Goal: Communication & Community: Share content

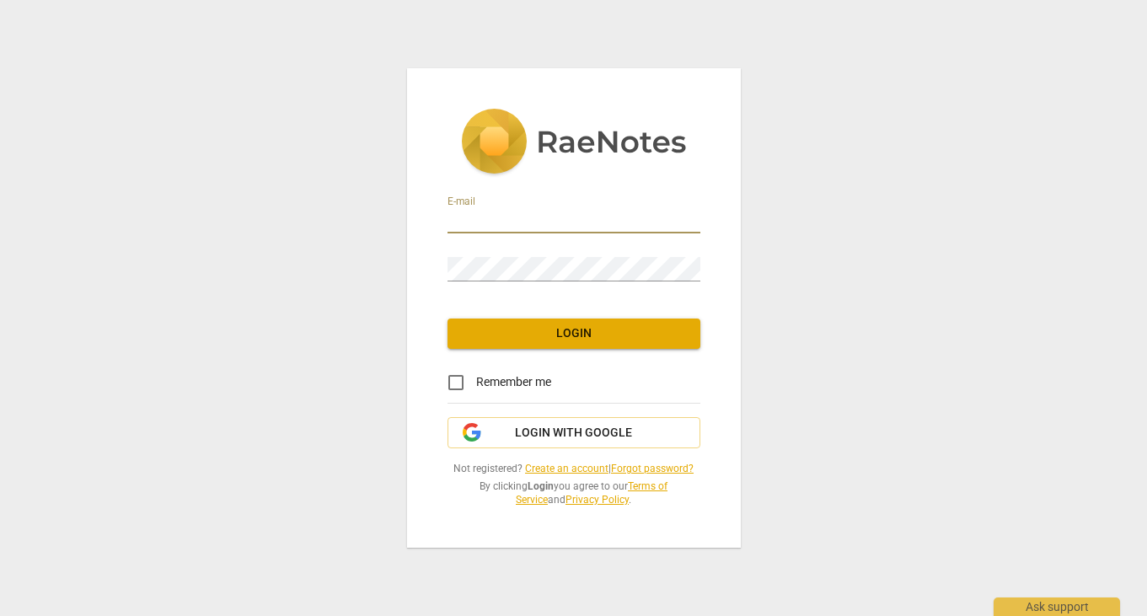
click at [522, 222] on input "email" at bounding box center [573, 221] width 253 height 24
type input "[EMAIL_ADDRESS][DOMAIN_NAME]"
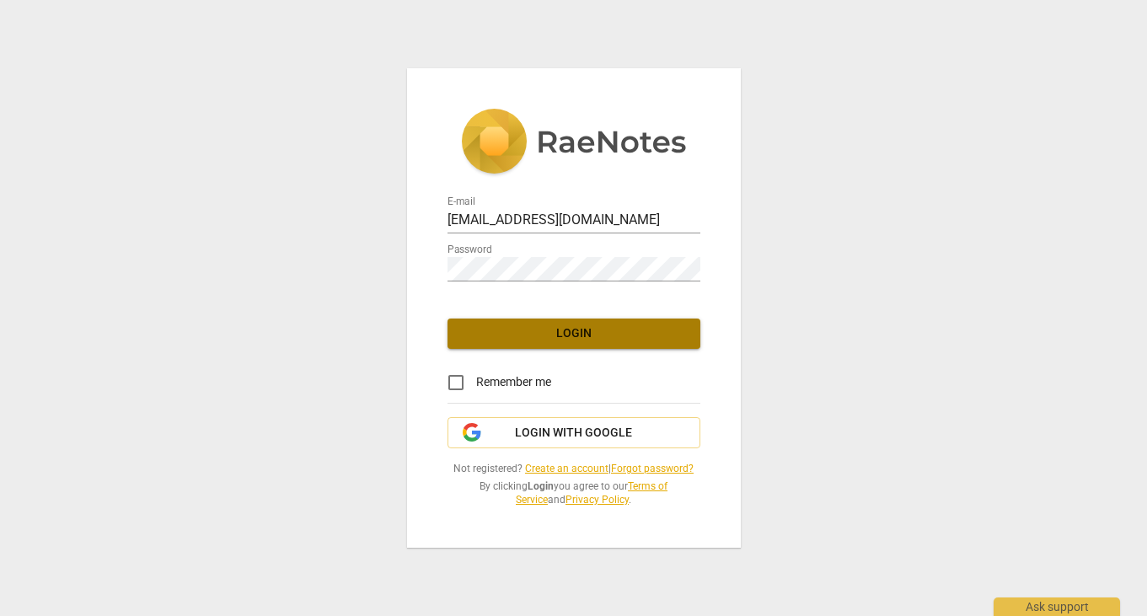
click at [570, 336] on span "Login" at bounding box center [574, 333] width 226 height 17
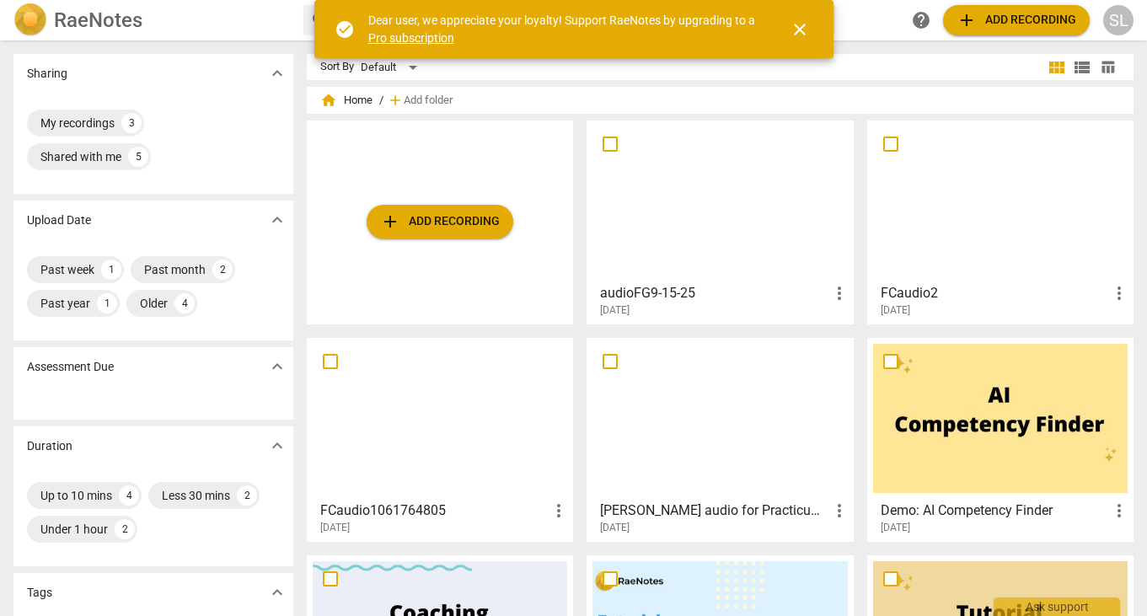
click at [715, 213] on div at bounding box center [719, 200] width 254 height 149
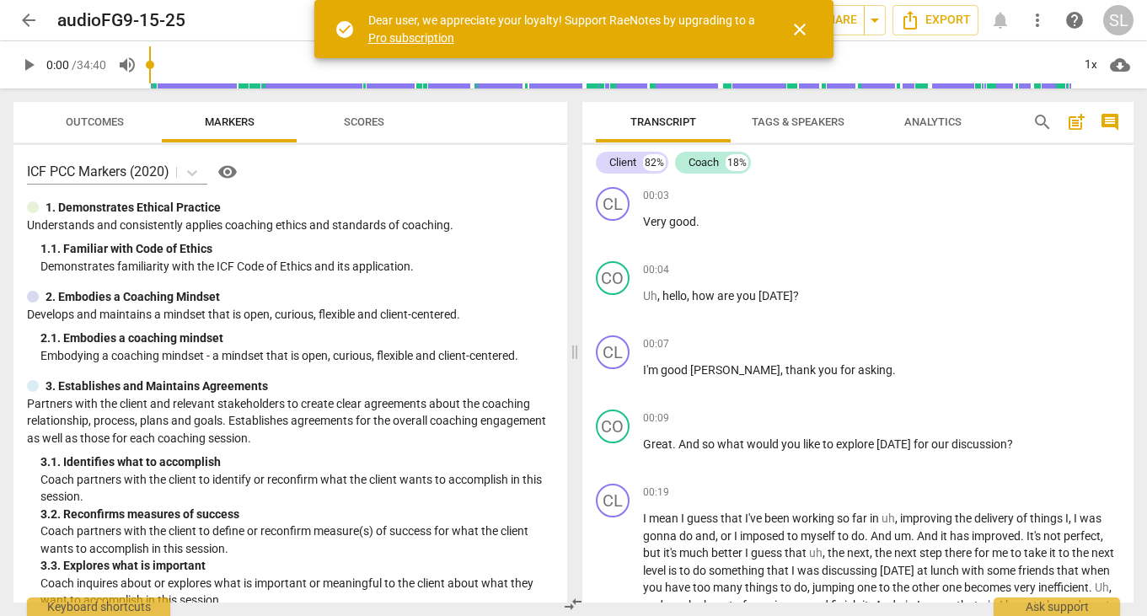
click at [800, 27] on span "close" at bounding box center [799, 29] width 20 height 20
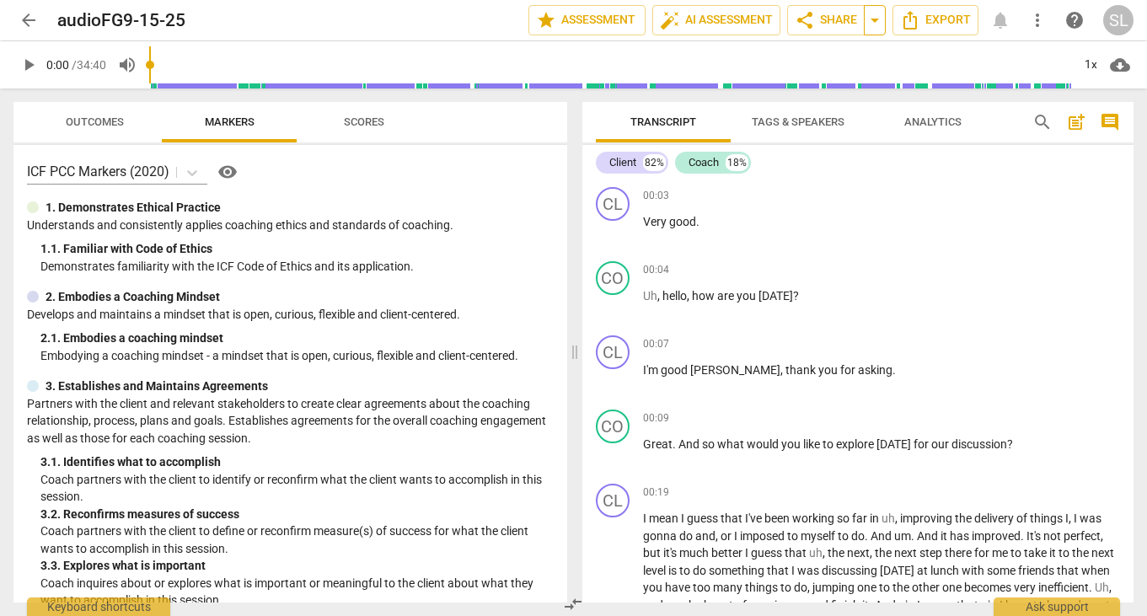
click at [872, 19] on span "arrow_drop_down" at bounding box center [874, 20] width 20 height 20
click at [830, 17] on span "share Share" at bounding box center [826, 20] width 62 height 20
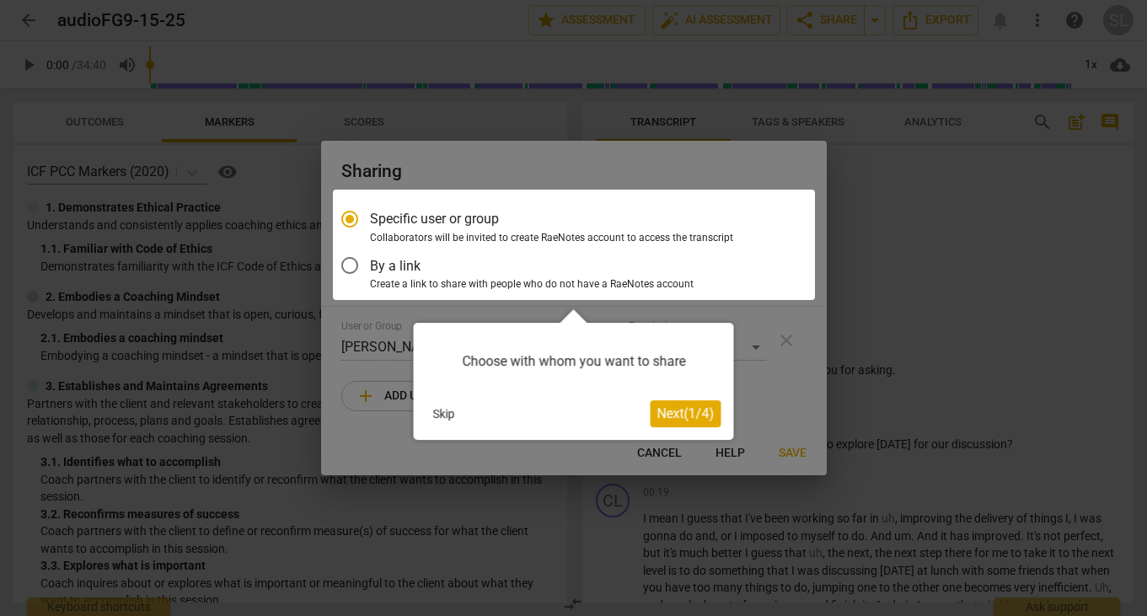
click at [680, 411] on span "Next ( 1 / 4 )" at bounding box center [685, 413] width 57 height 16
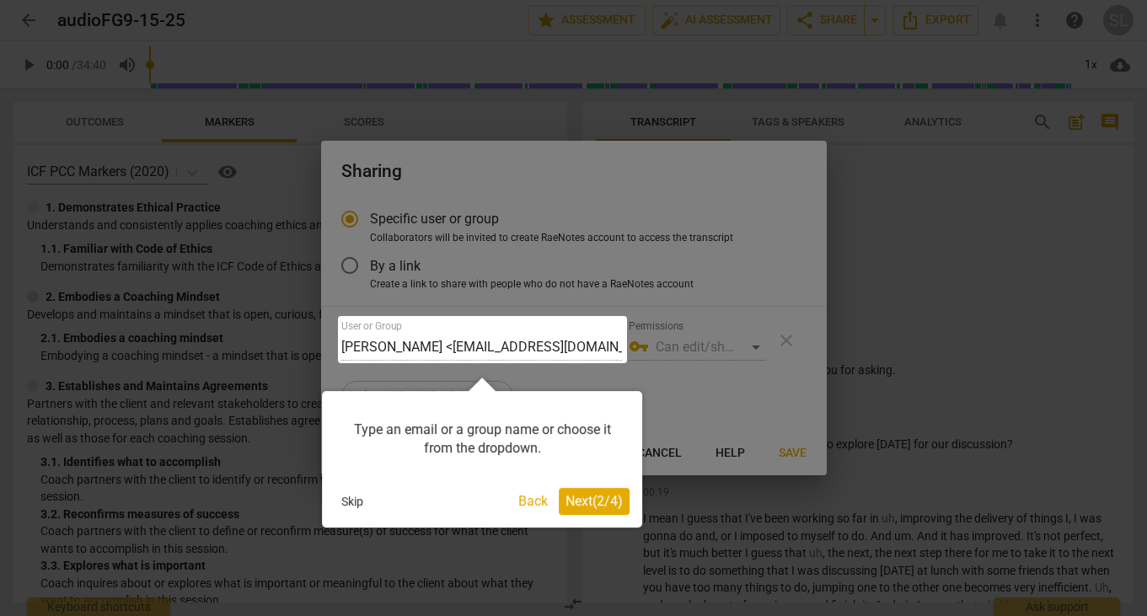
click at [602, 506] on span "Next ( 2 / 4 )" at bounding box center [593, 501] width 57 height 16
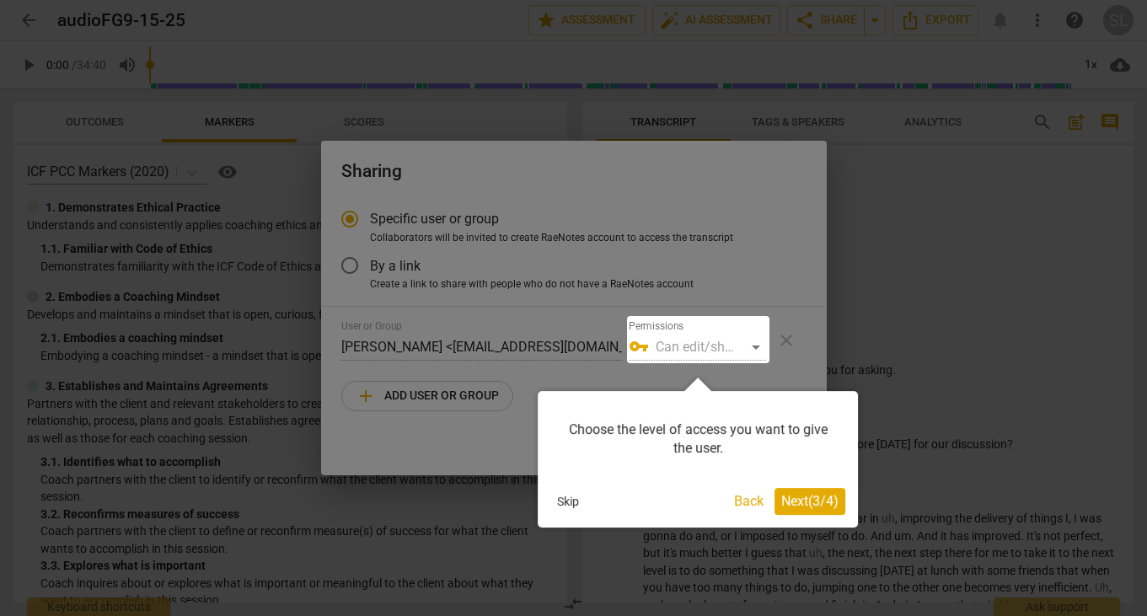
click at [794, 499] on span "Next ( 3 / 4 )" at bounding box center [809, 501] width 57 height 16
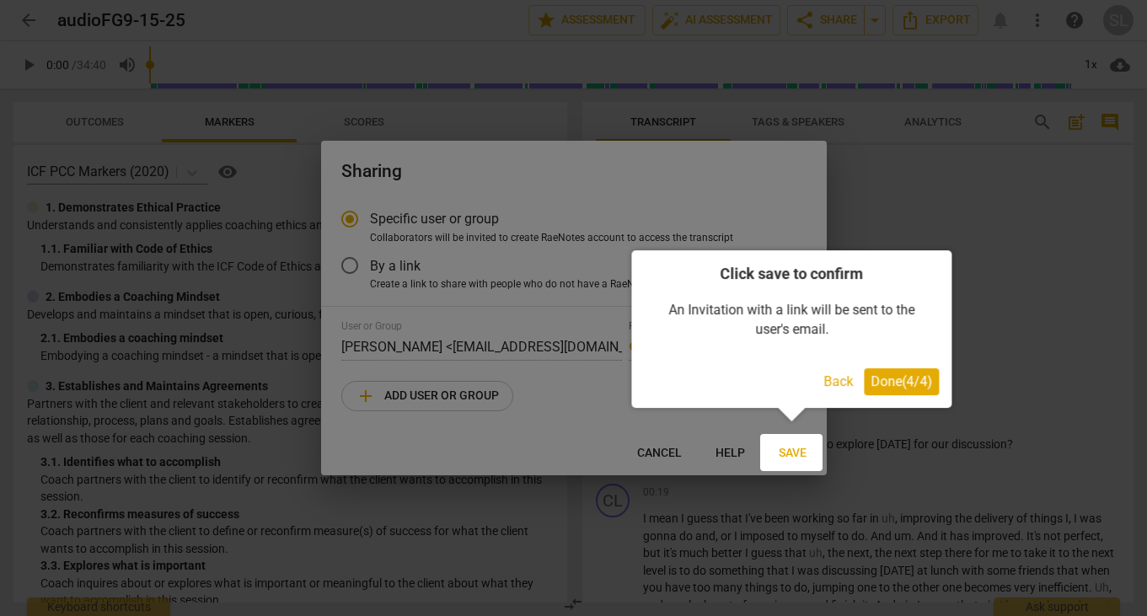
click at [881, 378] on span "Done ( 4 / 4 )" at bounding box center [901, 381] width 62 height 16
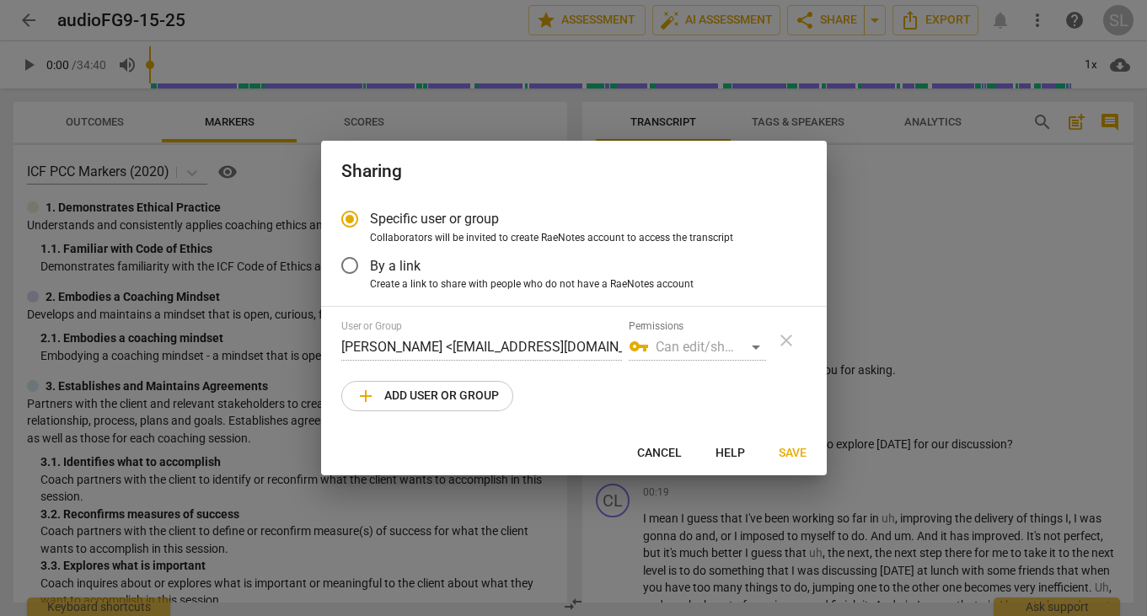
click at [752, 345] on div "vpn_key Can edit/share" at bounding box center [697, 347] width 137 height 27
click at [759, 349] on div "vpn_key Can edit/share" at bounding box center [697, 347] width 137 height 27
click at [455, 400] on span "add Add user or group" at bounding box center [427, 396] width 143 height 20
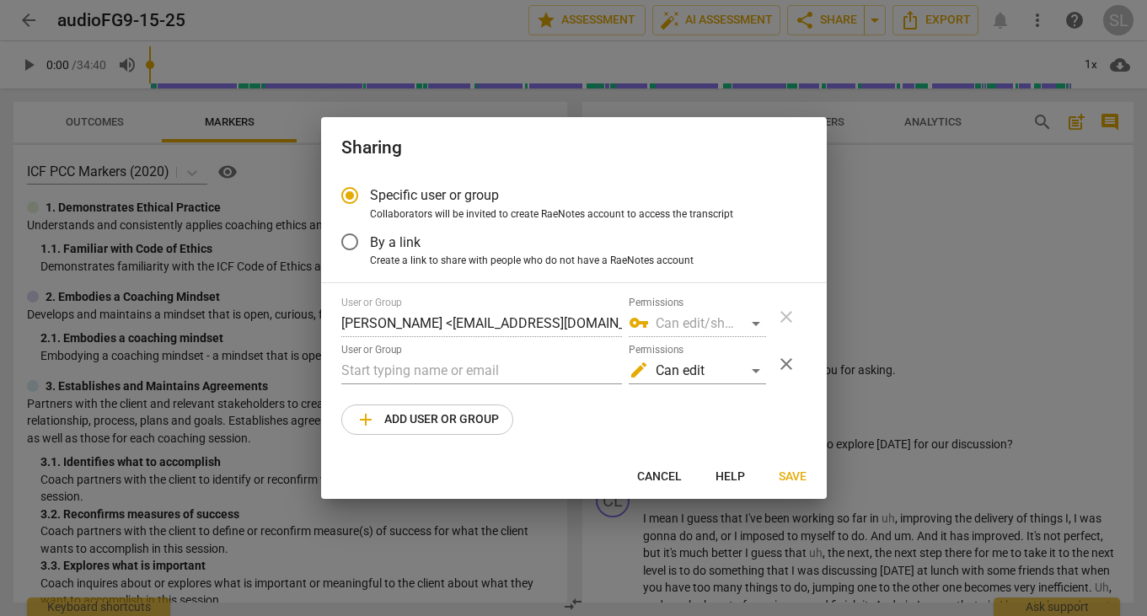
click at [662, 480] on span "Cancel" at bounding box center [659, 476] width 45 height 17
radio input "false"
